Goal: Task Accomplishment & Management: Manage account settings

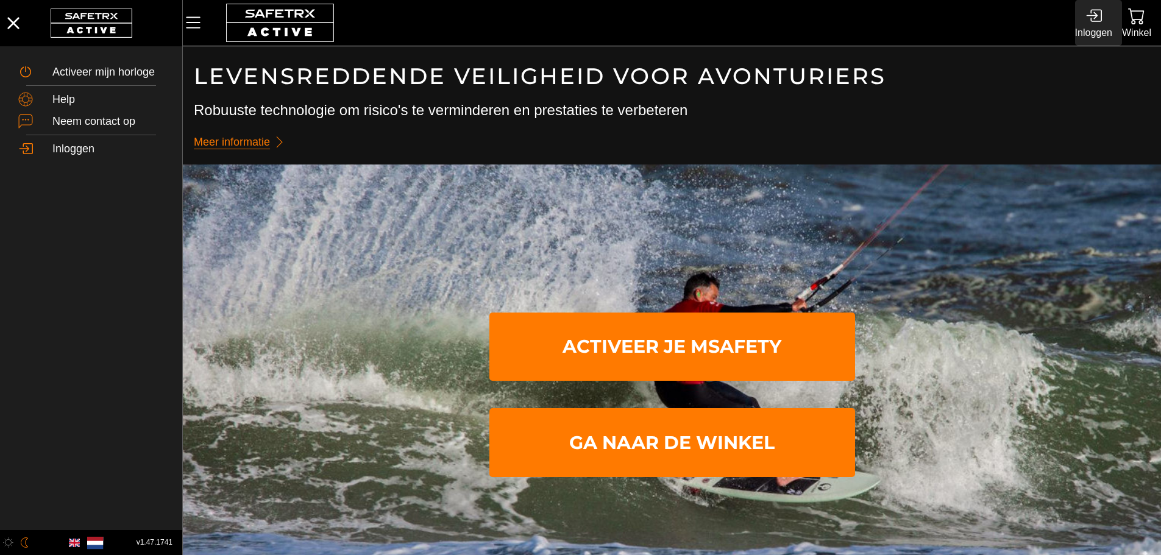
click at [1100, 11] on icon at bounding box center [1093, 15] width 16 height 16
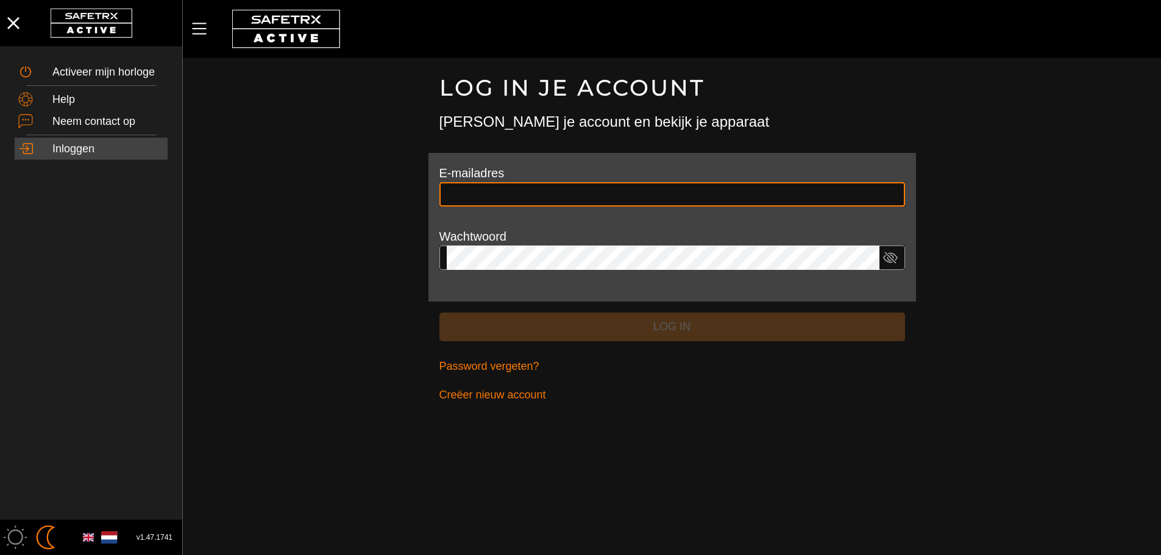
type input "**********"
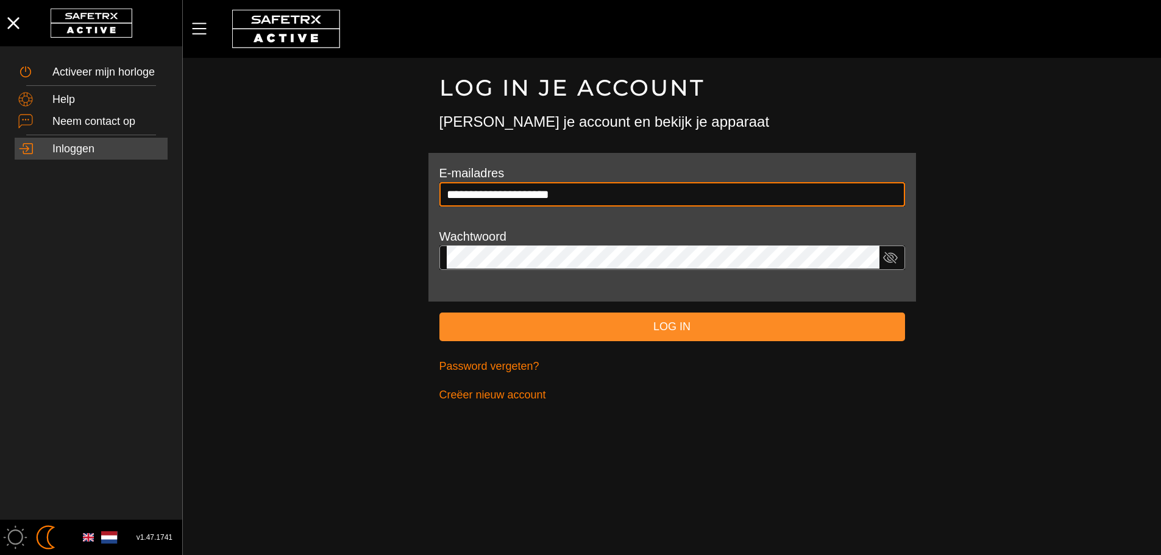
click at [617, 328] on span "Log in" at bounding box center [672, 326] width 446 height 19
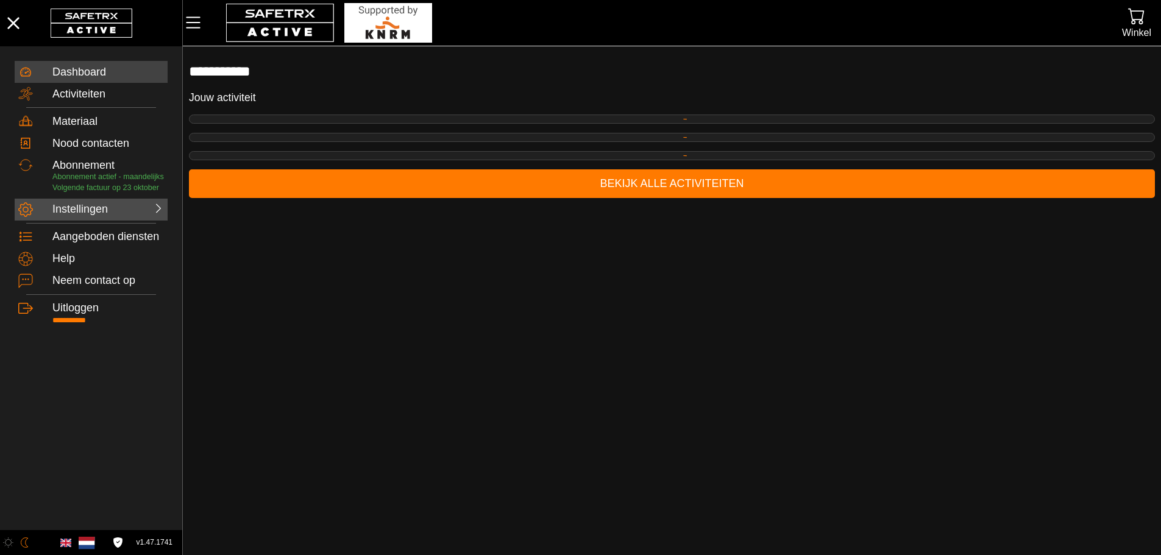
click at [99, 212] on div "Instellingen" at bounding box center [79, 209] width 54 height 13
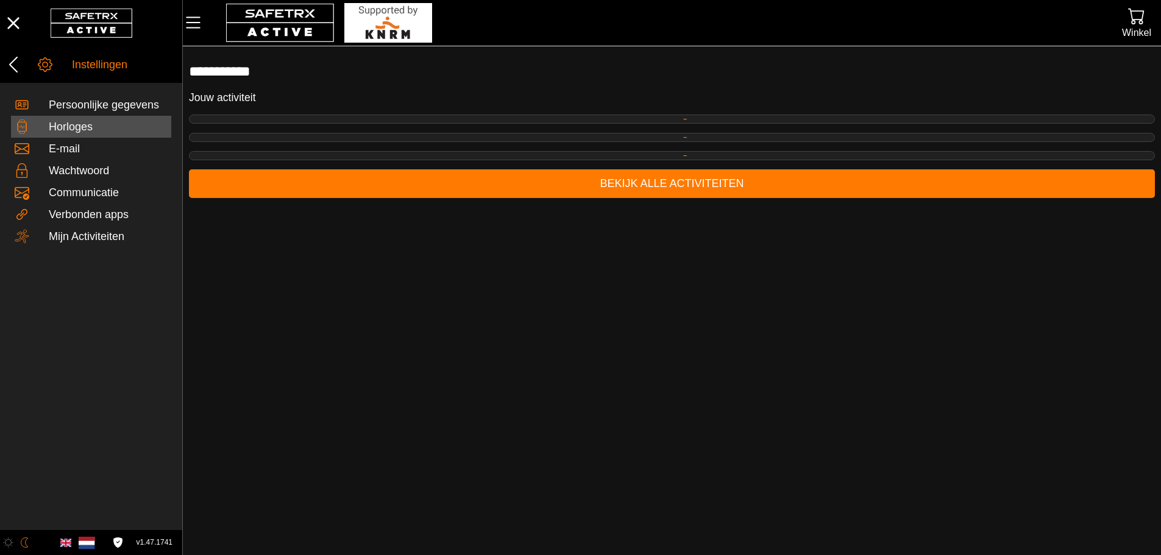
click at [69, 126] on div "Horloges" at bounding box center [108, 127] width 119 height 13
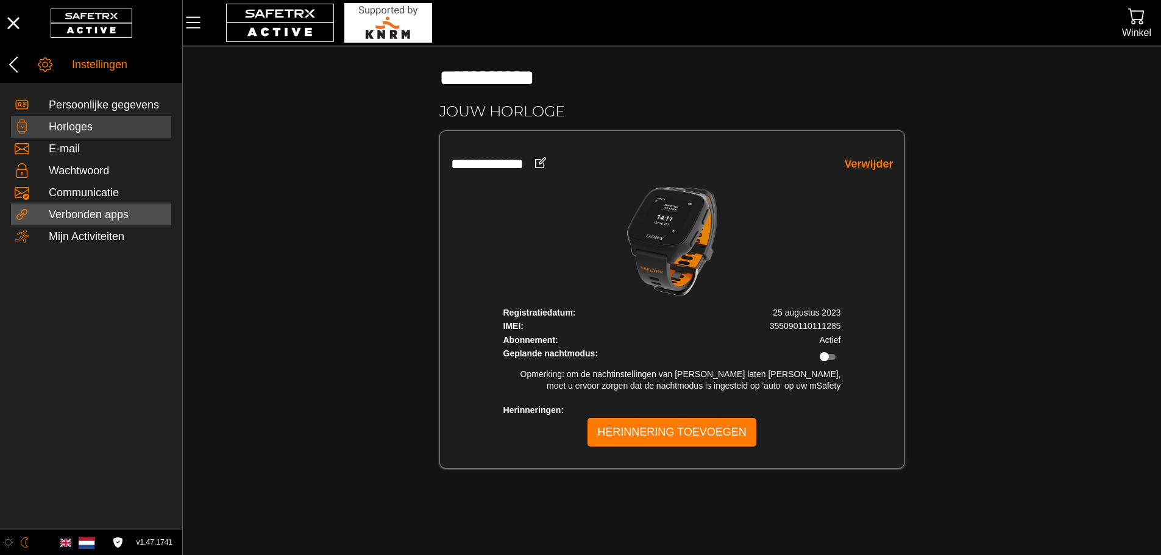
click at [83, 214] on div "Verbonden apps" at bounding box center [108, 214] width 119 height 13
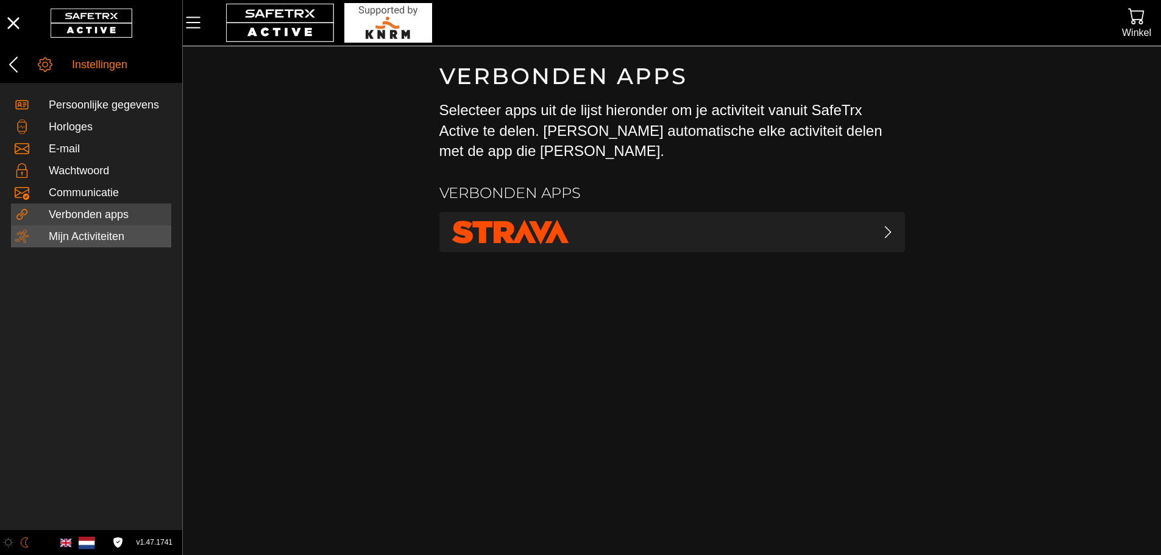
click at [86, 230] on div "Mijn Activiteiten" at bounding box center [108, 236] width 119 height 13
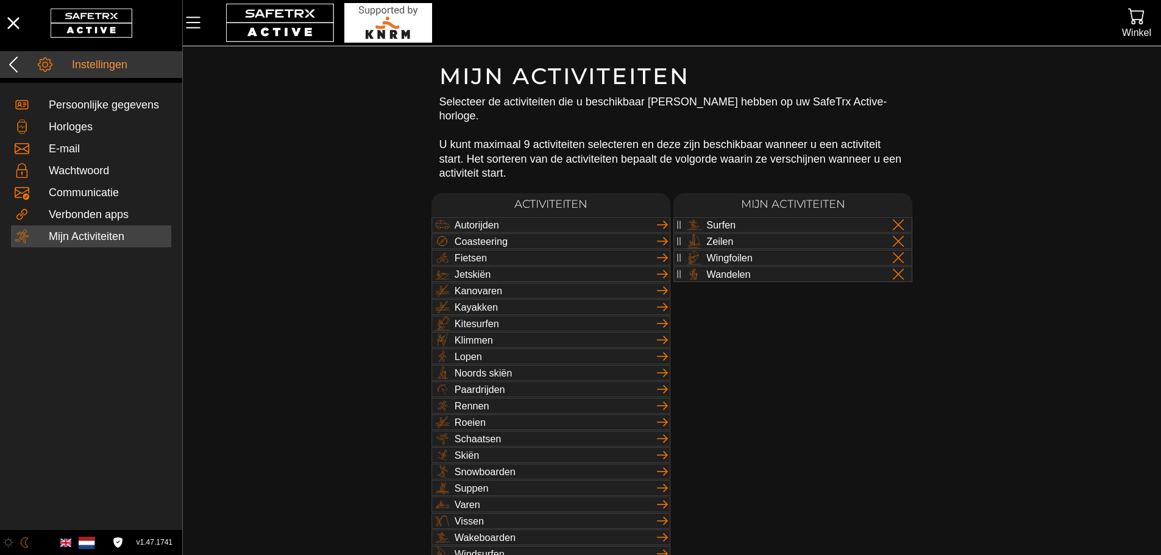
click at [14, 63] on icon at bounding box center [13, 64] width 19 height 19
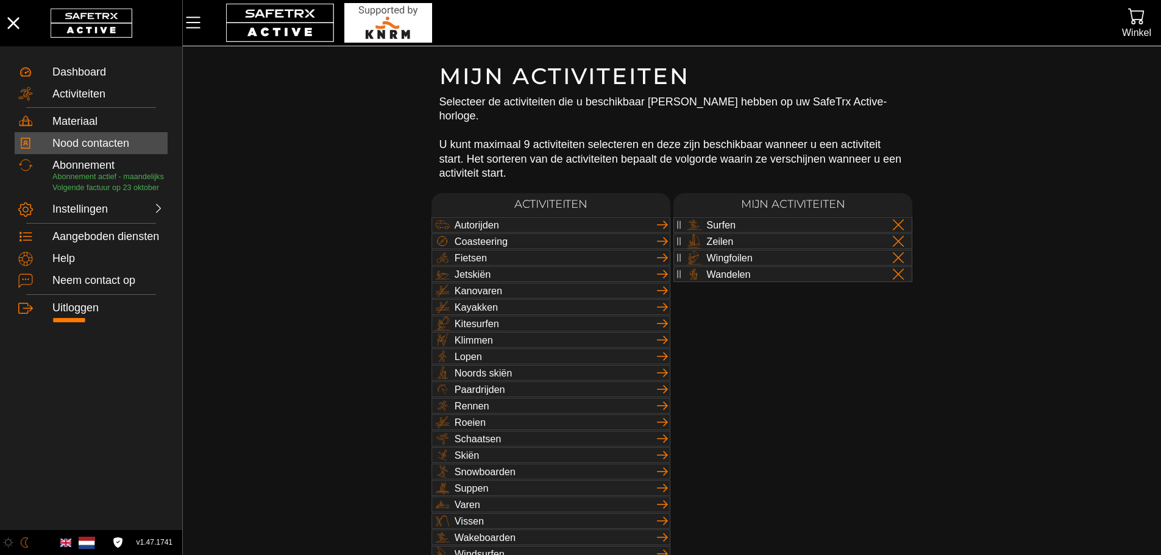
click at [78, 147] on div "Nood contacten" at bounding box center [107, 143] width 111 height 13
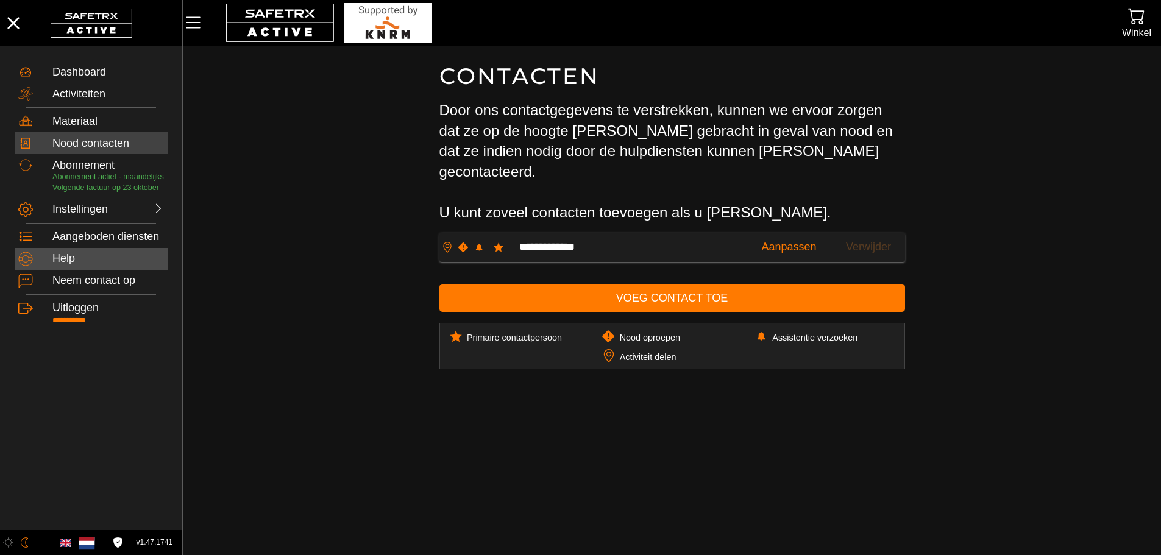
click at [68, 256] on div "Help" at bounding box center [107, 258] width 111 height 13
click at [79, 118] on div "Materiaal" at bounding box center [107, 121] width 111 height 13
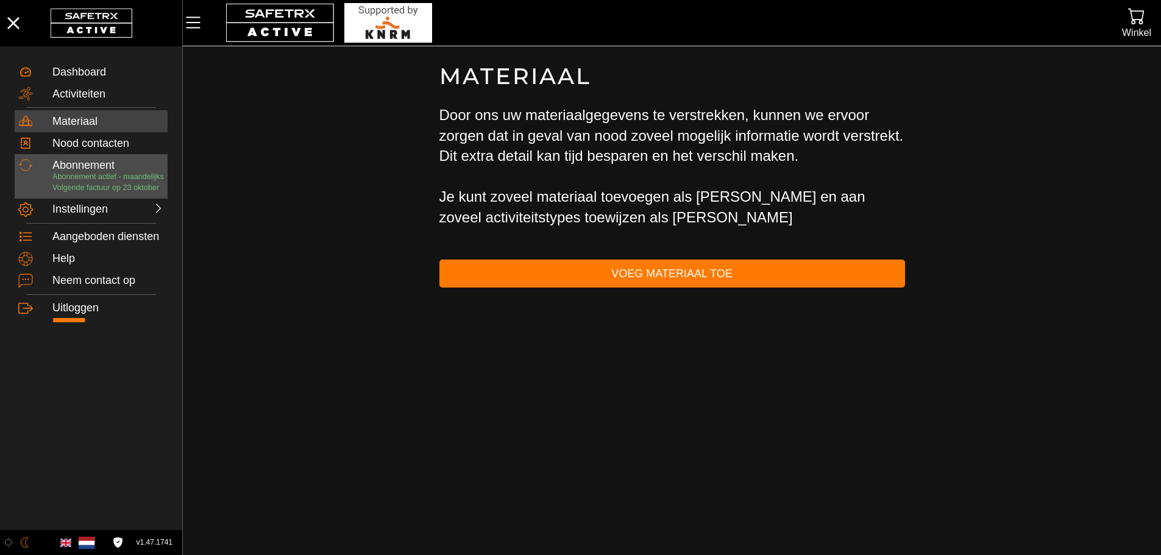
click at [76, 159] on div "Abonnement" at bounding box center [107, 165] width 111 height 13
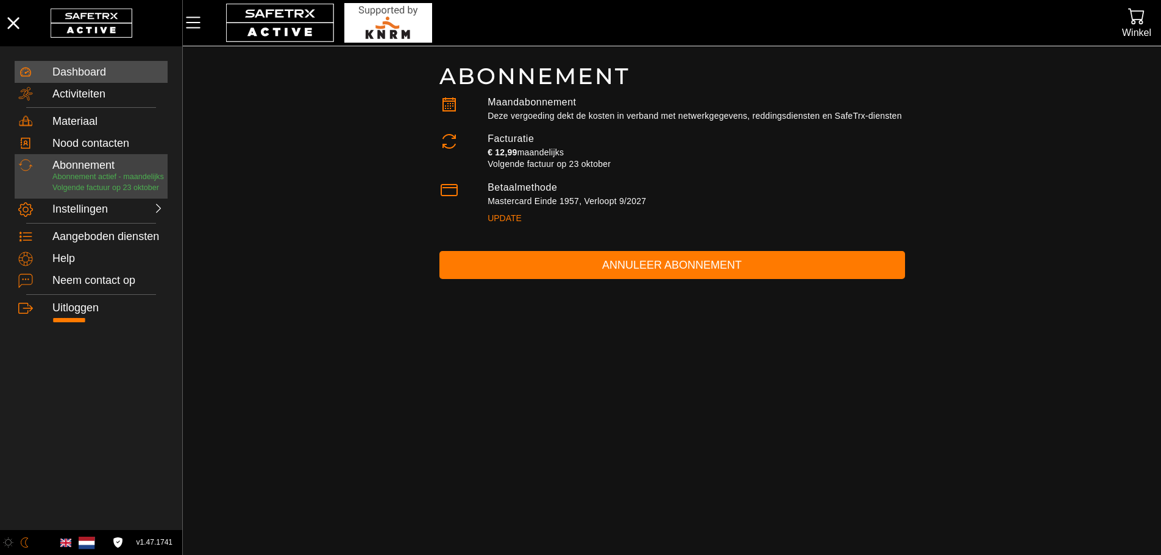
click at [71, 62] on div "Dashboard" at bounding box center [91, 72] width 153 height 22
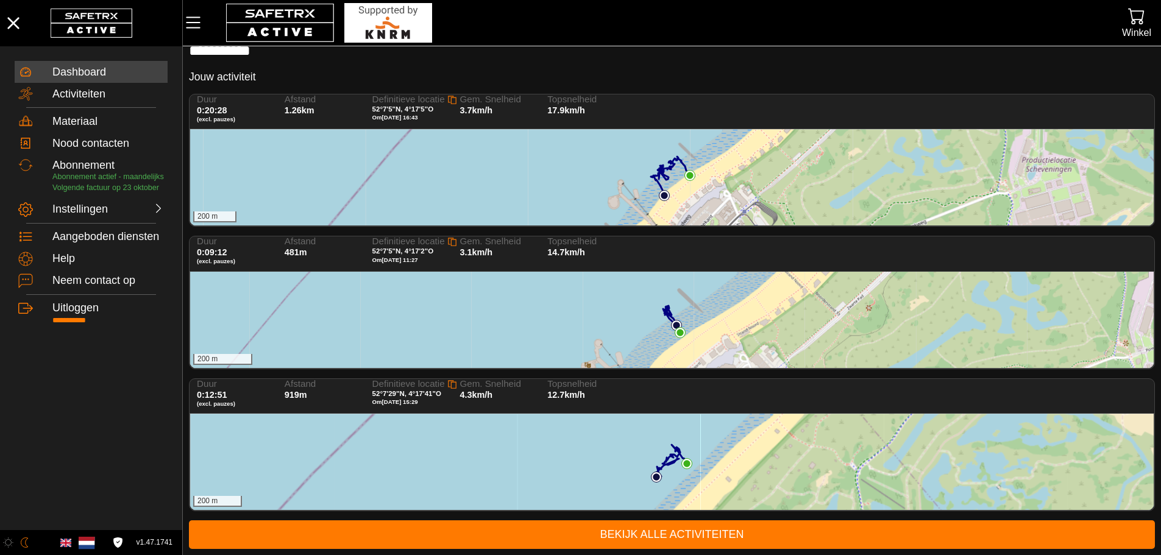
scroll to position [21, 0]
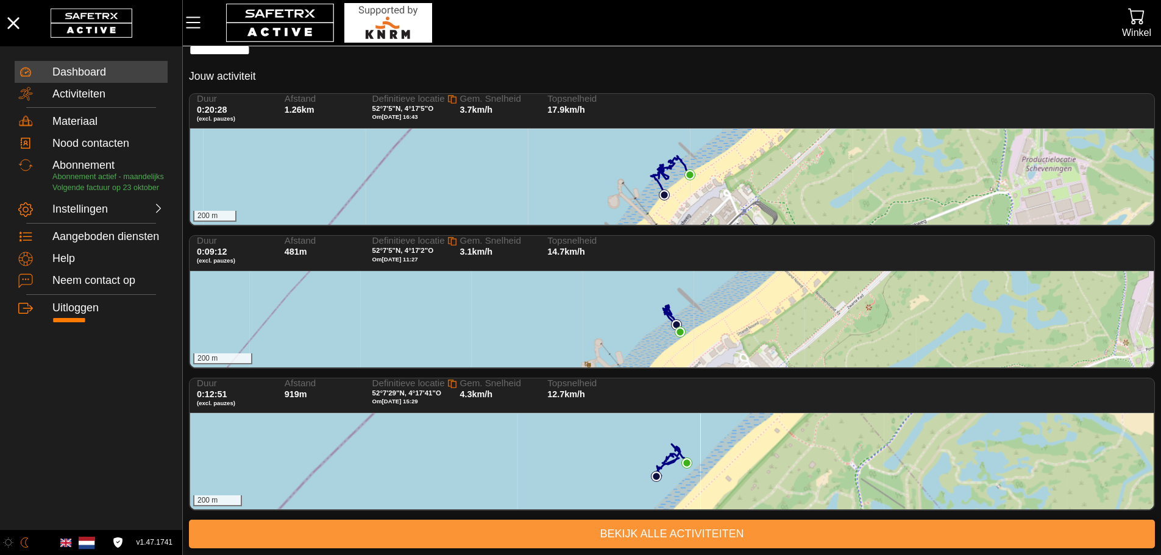
click at [663, 540] on span "Bekijk alle activiteiten" at bounding box center [672, 534] width 946 height 19
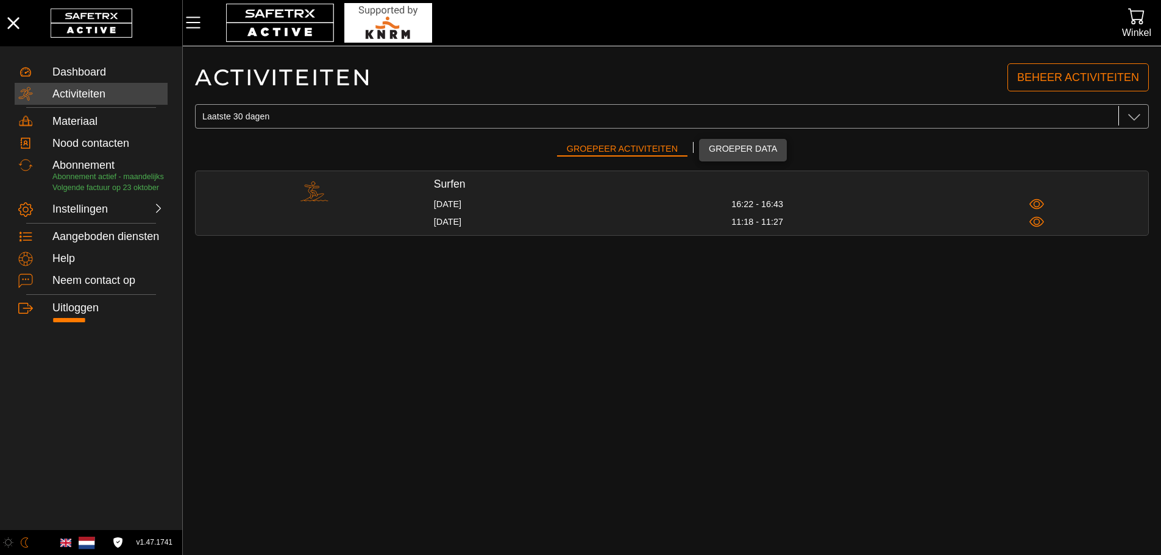
click at [750, 150] on span "Groeper data" at bounding box center [743, 148] width 68 height 15
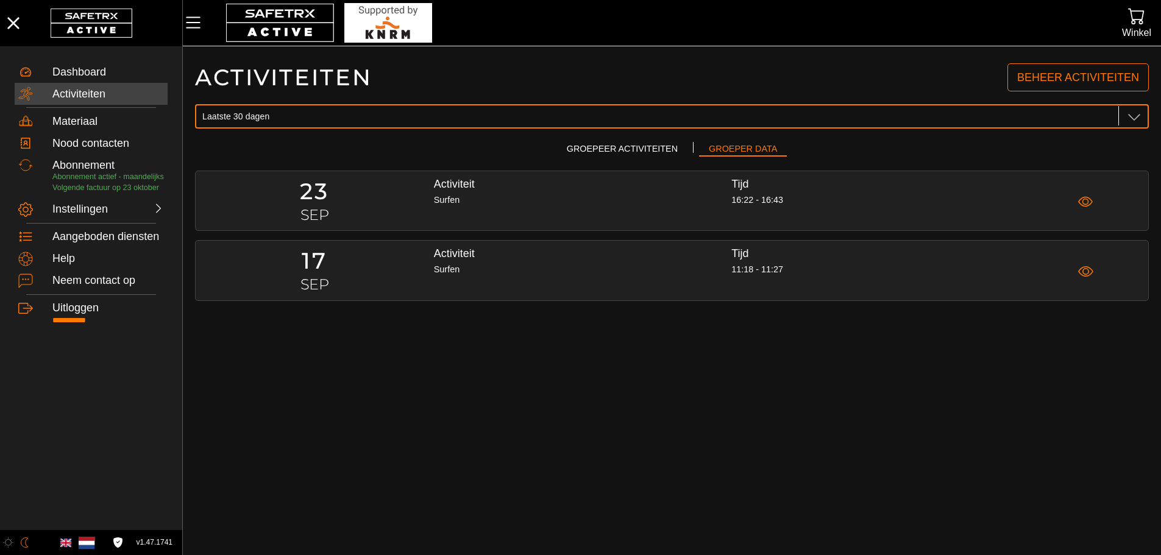
click at [1120, 114] on div at bounding box center [1121, 115] width 7 height 19
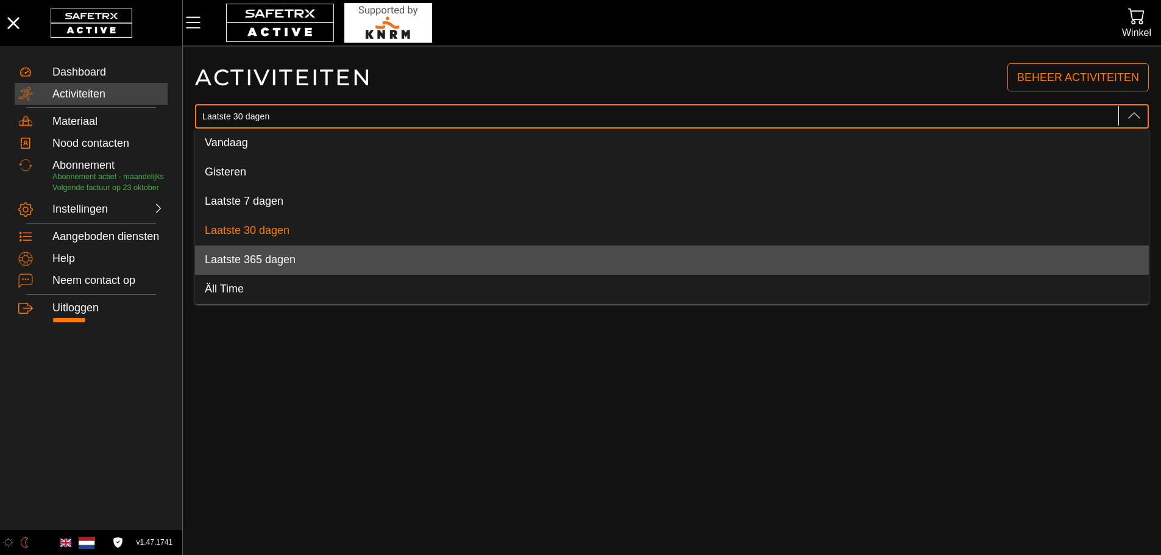
click at [289, 265] on span "Laatste 365 dagen" at bounding box center [250, 259] width 91 height 12
type input "Laatste 365 dagen"
